Goal: Find specific page/section: Find specific page/section

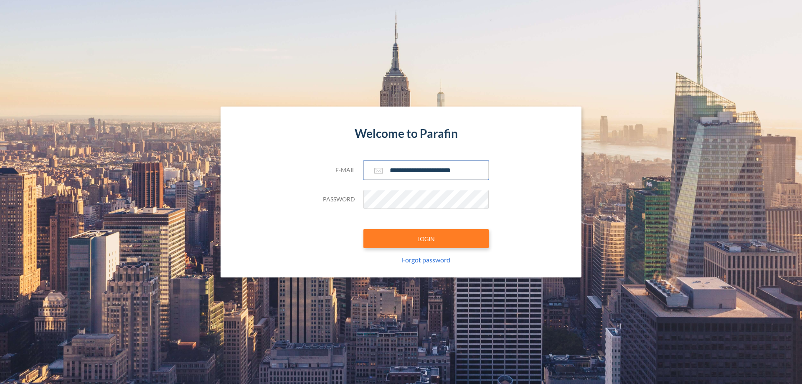
type input "**********"
click at [426, 239] on button "LOGIN" at bounding box center [425, 238] width 125 height 19
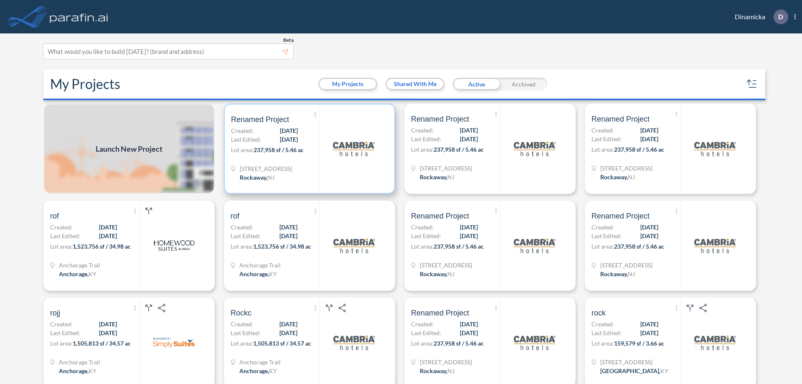
scroll to position [2, 0]
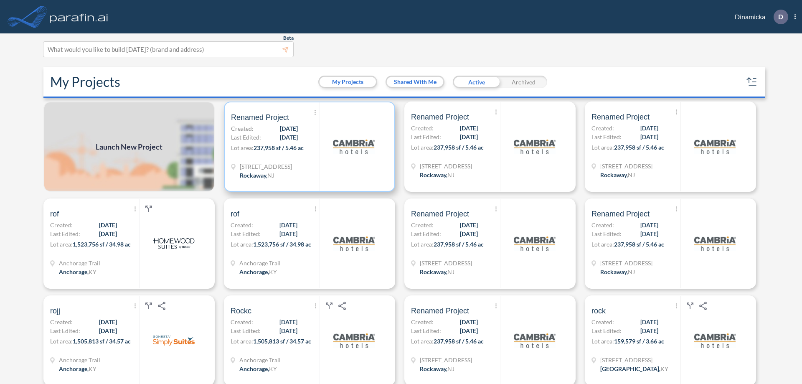
click at [308, 147] on p "Lot area: 237,958 sf / 5.46 ac" at bounding box center [275, 149] width 89 height 12
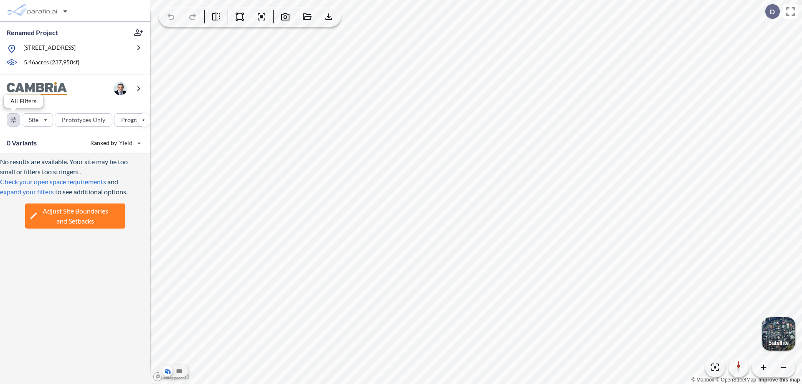
click at [13, 119] on div "button" at bounding box center [13, 120] width 13 height 13
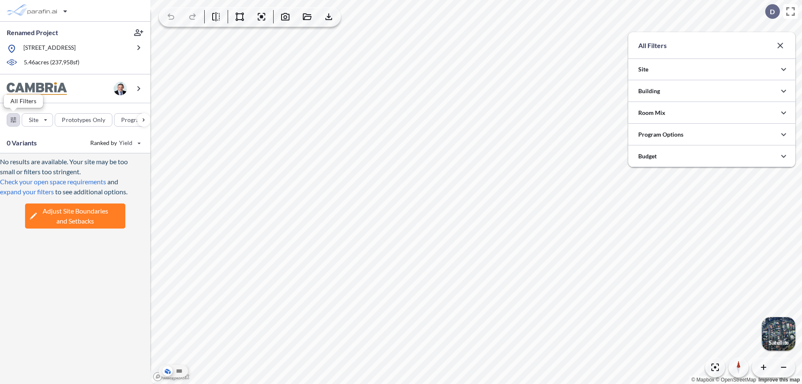
scroll to position [417723, 417555]
click at [784, 91] on icon "button" at bounding box center [784, 91] width 10 height 10
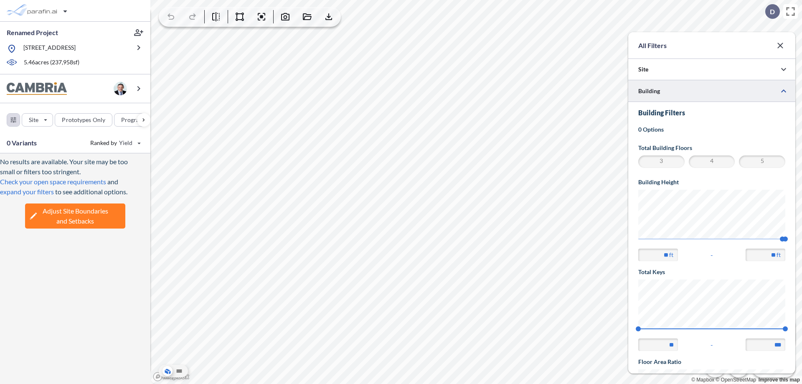
scroll to position [145, 0]
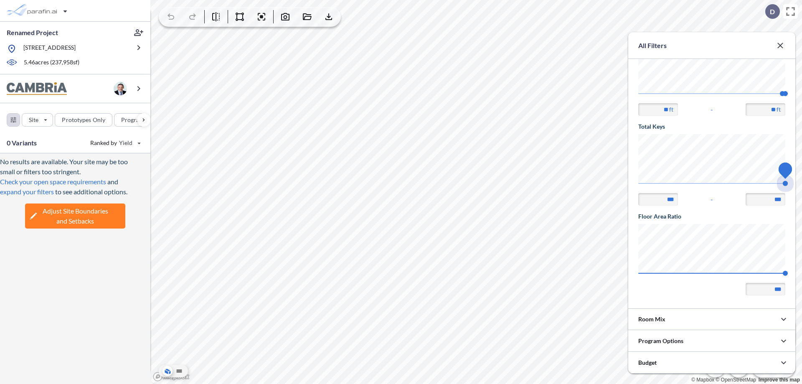
drag, startPoint x: 638, startPoint y: 183, endPoint x: 785, endPoint y: 183, distance: 147.0
click at [785, 183] on span "140 140" at bounding box center [711, 186] width 147 height 6
type input "***"
